Goal: Navigation & Orientation: Find specific page/section

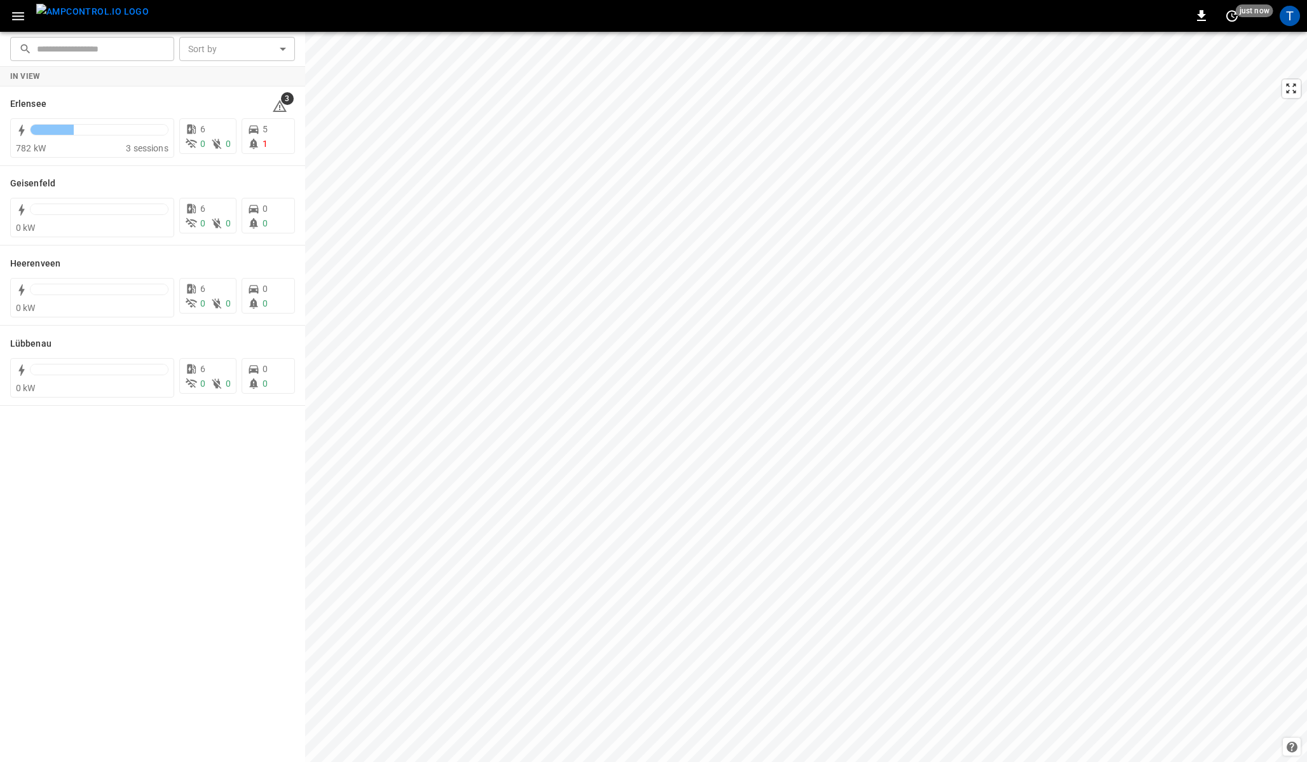
click at [15, 15] on icon "button" at bounding box center [18, 16] width 12 height 8
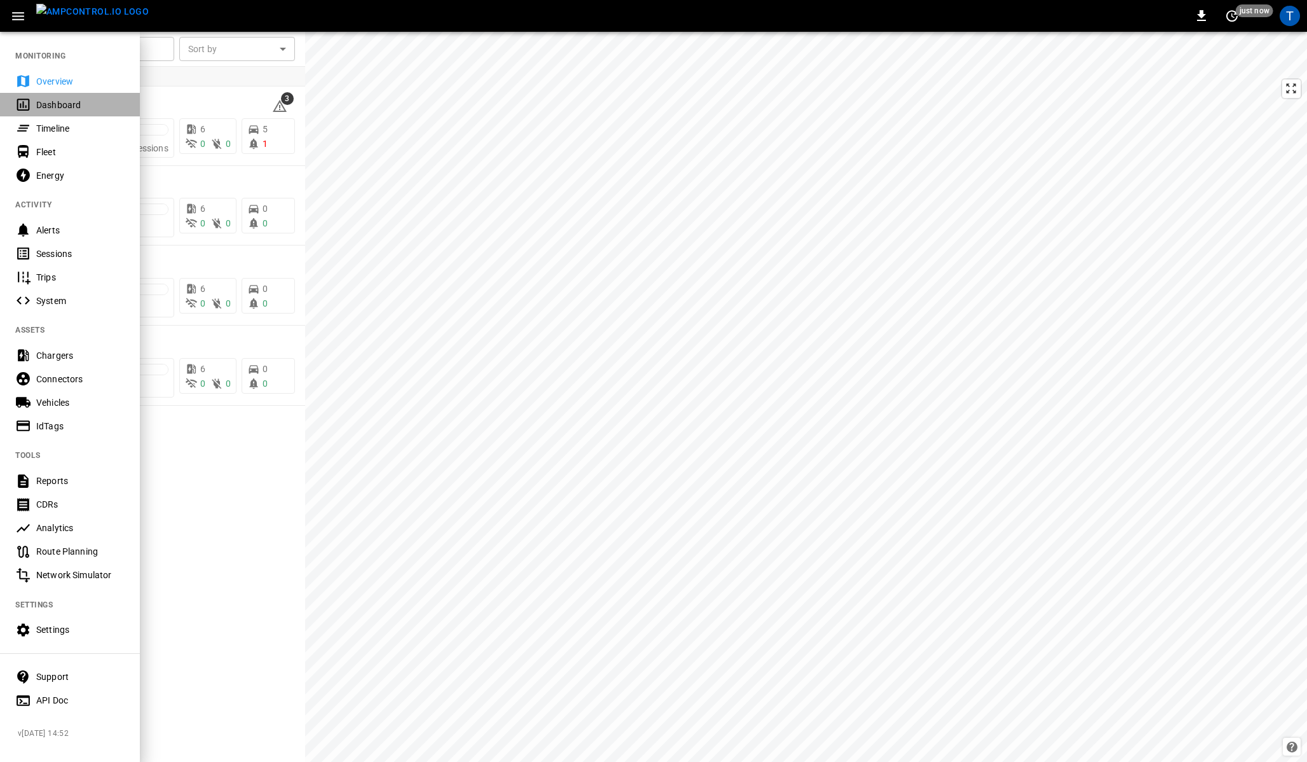
click at [49, 107] on div "Dashboard" at bounding box center [80, 105] width 88 height 13
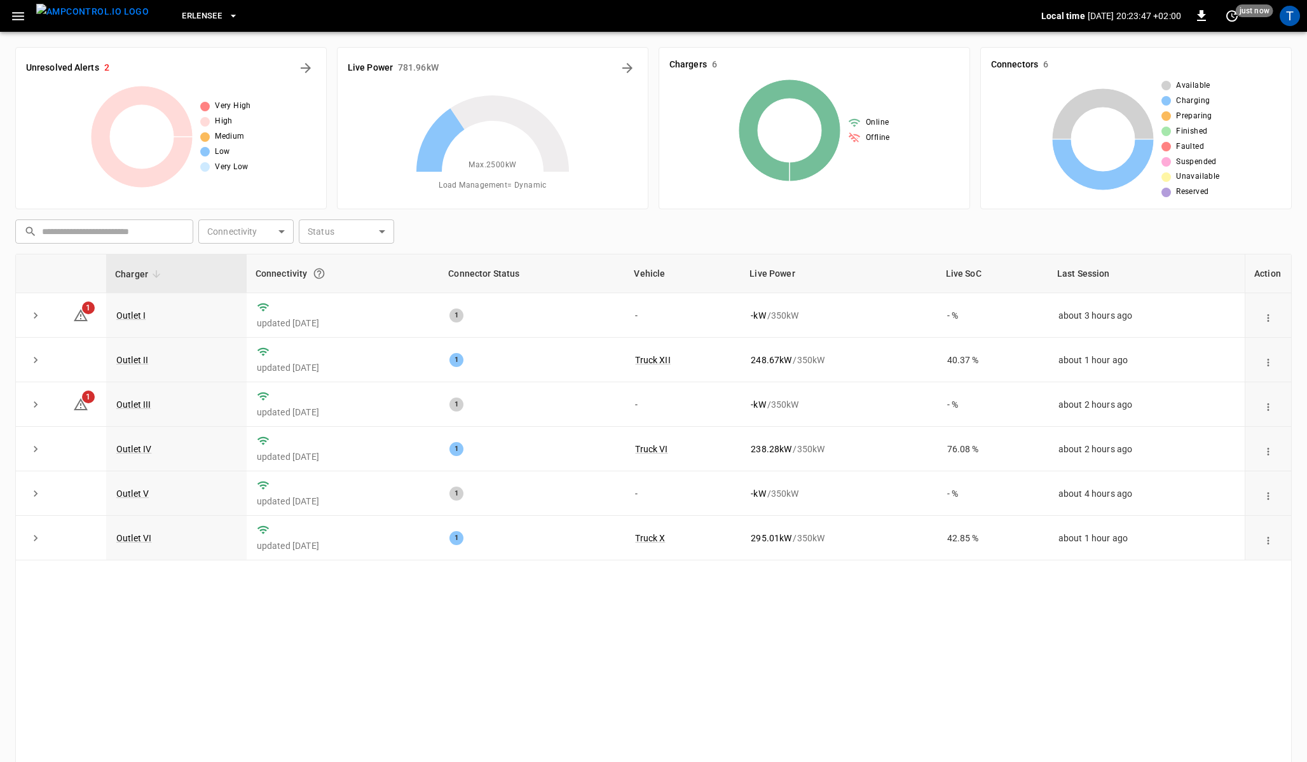
click at [227, 18] on icon "button" at bounding box center [233, 16] width 13 height 13
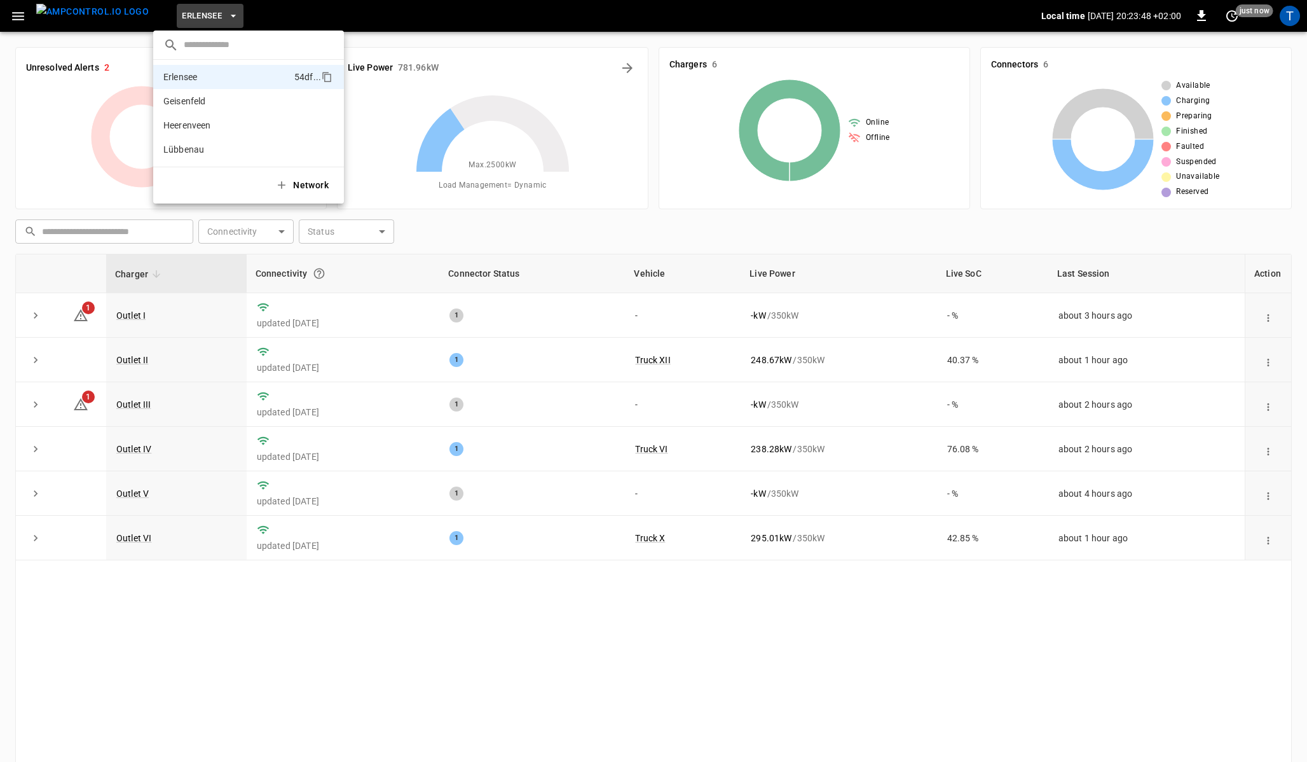
click at [277, 17] on div at bounding box center [653, 381] width 1307 height 762
